Goal: Transaction & Acquisition: Purchase product/service

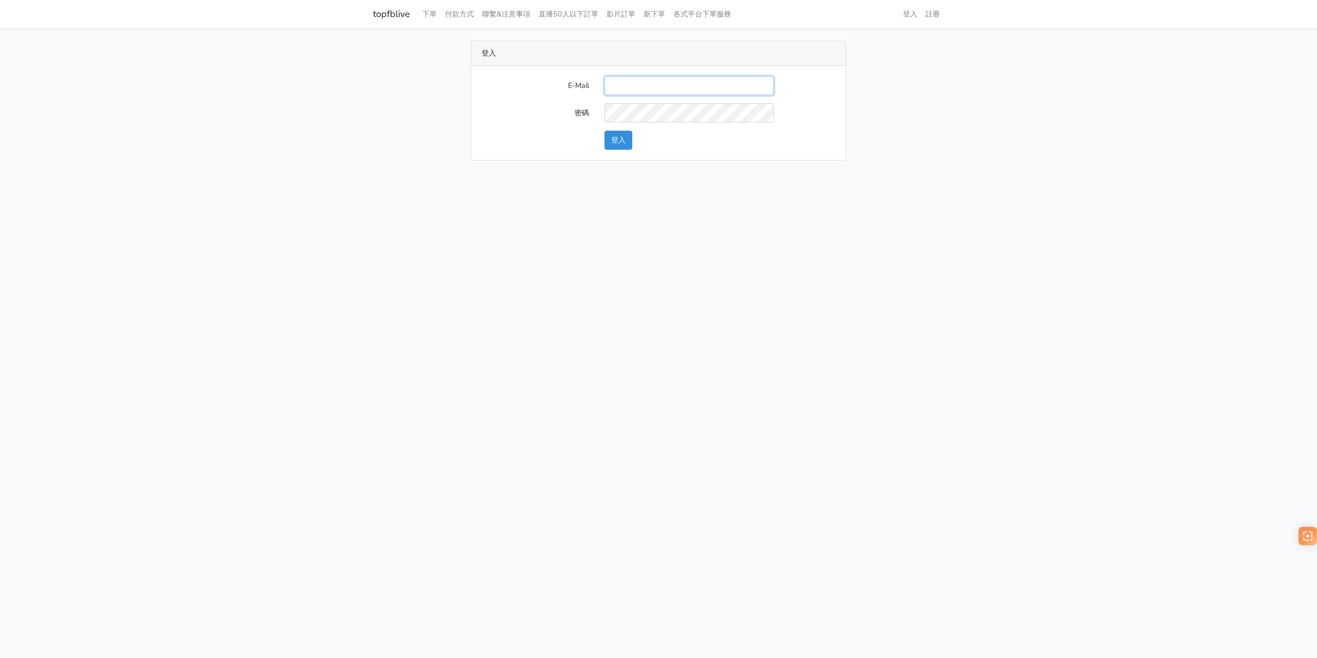
click at [652, 86] on input "E-Mail" at bounding box center [689, 85] width 169 height 19
type input "bill@gmaxglobal.com"
click at [619, 148] on button "登入" at bounding box center [619, 140] width 28 height 19
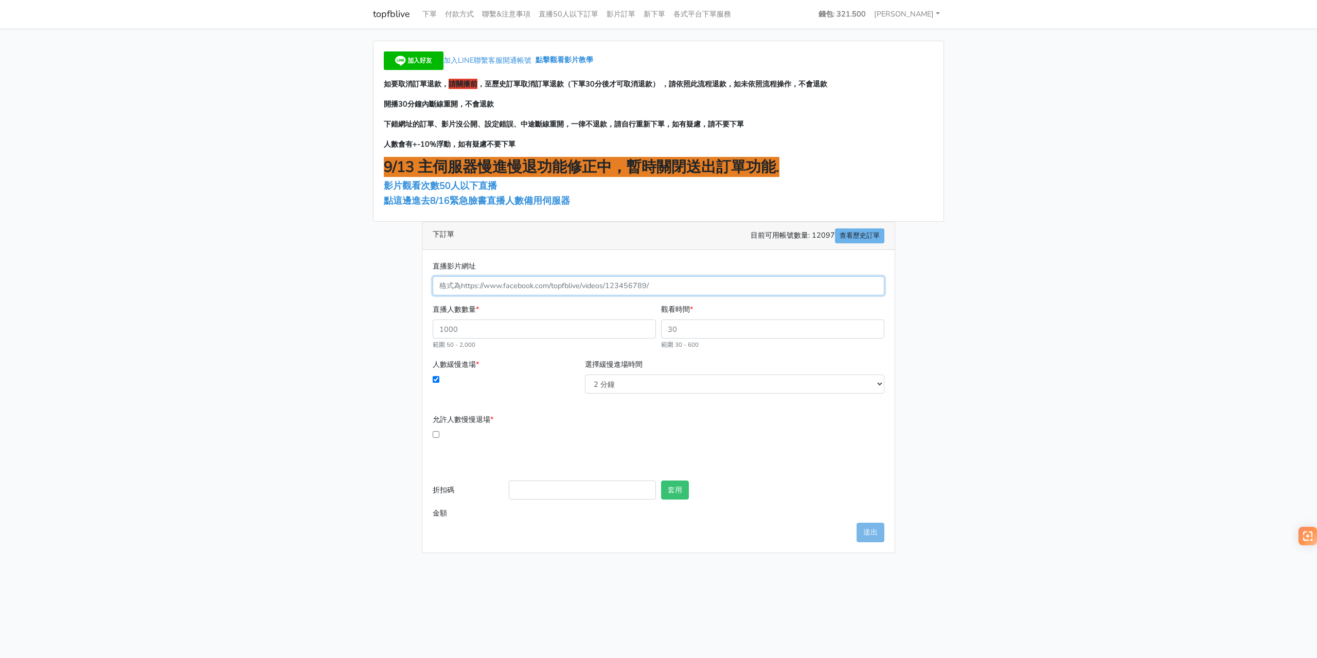
click at [639, 277] on input "直播影片網址" at bounding box center [659, 285] width 452 height 19
click at [1015, 281] on main "加入LINE聯繫客服開通帳號 點擊觀看影片教學 如要取消訂單退款， 請關播前 ，至歷史訂單取消訂單退款（下單30分後才可取消退款） ，請依照此流程退款，如未依…" at bounding box center [658, 296] width 1317 height 537
click at [425, 20] on link "下單" at bounding box center [429, 14] width 23 height 20
click at [433, 15] on link "下單" at bounding box center [429, 14] width 23 height 20
